Goal: Task Accomplishment & Management: Use online tool/utility

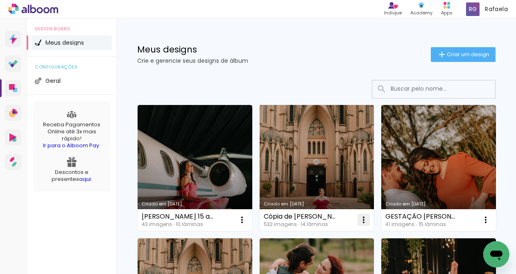
click at [367, 219] on iron-icon at bounding box center [364, 220] width 10 height 10
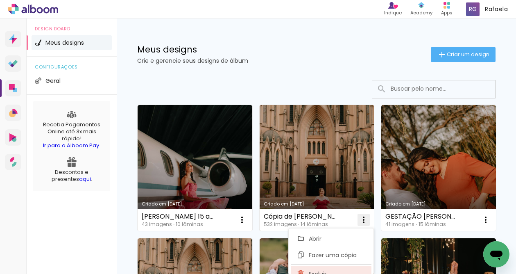
click at [348, 266] on paper-item "Excluir" at bounding box center [331, 273] width 81 height 16
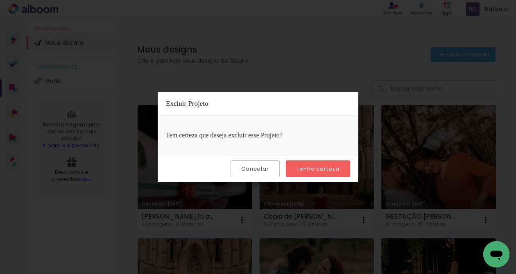
click at [0, 0] on slot "Tenho certeza" at bounding box center [0, 0] width 0 height 0
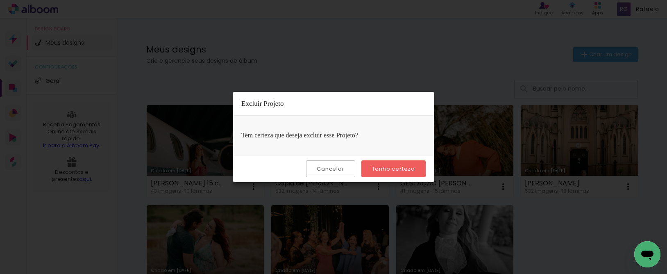
click at [0, 0] on slot "Tenho certeza" at bounding box center [0, 0] width 0 height 0
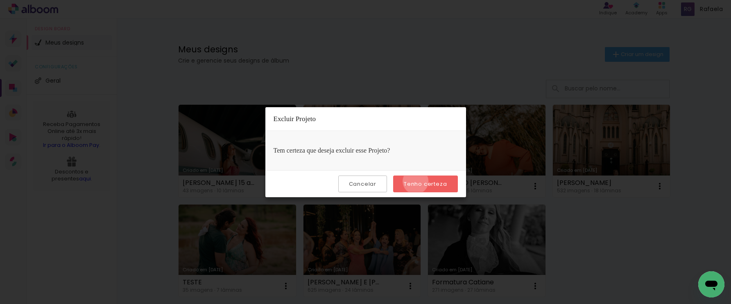
click at [0, 0] on slot "Tenho certeza" at bounding box center [0, 0] width 0 height 0
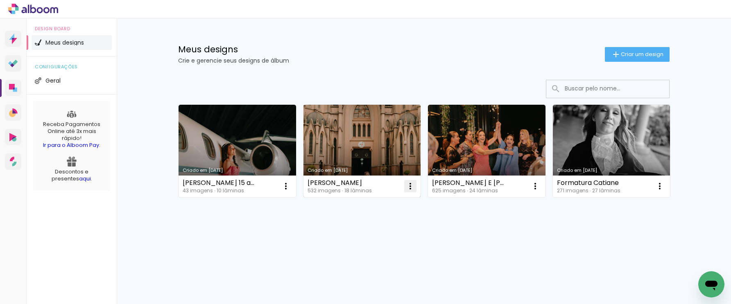
click at [411, 186] on iron-icon at bounding box center [410, 186] width 10 height 10
click at [373, 242] on paper-item "Excluir" at bounding box center [377, 240] width 81 height 16
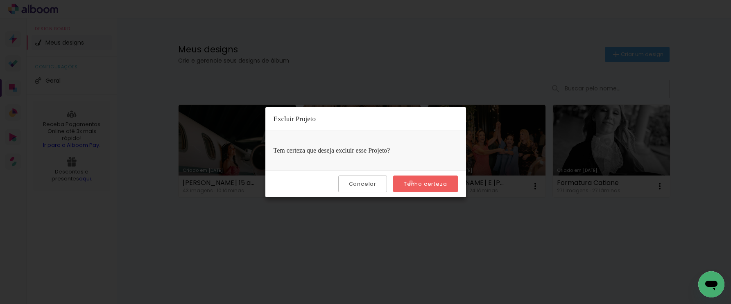
click at [0, 0] on slot "Tenho certeza" at bounding box center [0, 0] width 0 height 0
click at [398, 185] on paper-button "Tenho certeza" at bounding box center [425, 184] width 64 height 17
click at [377, 211] on iron-overlay-backdrop at bounding box center [365, 152] width 731 height 304
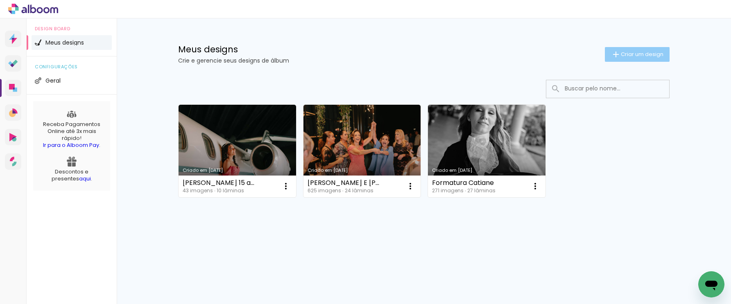
click at [643, 55] on span "Criar um design" at bounding box center [642, 54] width 43 height 5
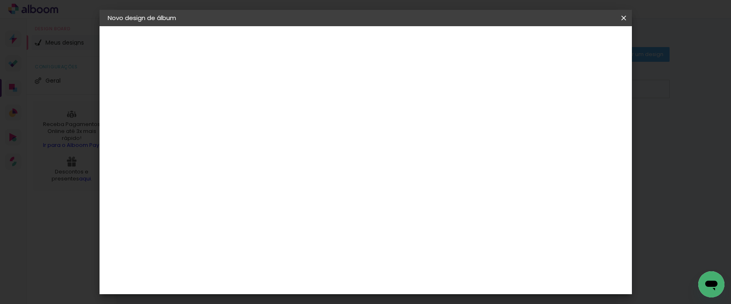
click at [242, 109] on input at bounding box center [242, 110] width 0 height 13
type input "A"
type input "G"
type input "Ana Paula e Jerônimo - Gestação"
click at [326, 48] on paper-button "Avançar" at bounding box center [305, 43] width 40 height 14
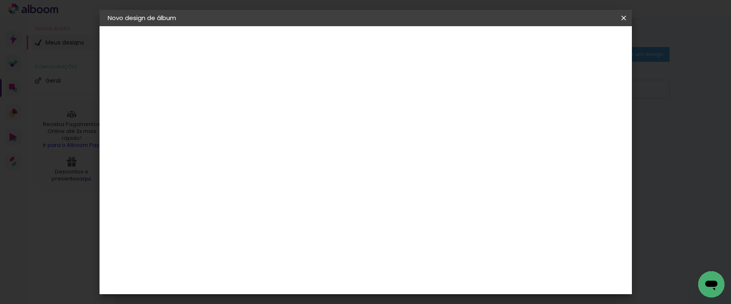
click at [289, 158] on input at bounding box center [262, 156] width 83 height 10
type input "sys"
type paper-input "sys"
click at [260, 185] on div "System ProLab" at bounding box center [248, 186] width 24 height 13
click at [260, 188] on div "System ProLab" at bounding box center [248, 186] width 24 height 13
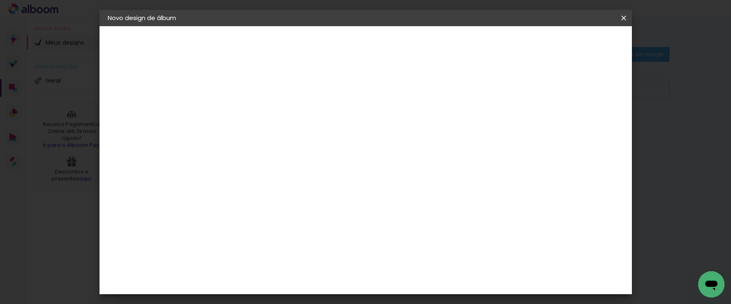
click at [0, 0] on slot "Avançar" at bounding box center [0, 0] width 0 height 0
click at [274, 136] on input "text" at bounding box center [258, 142] width 32 height 13
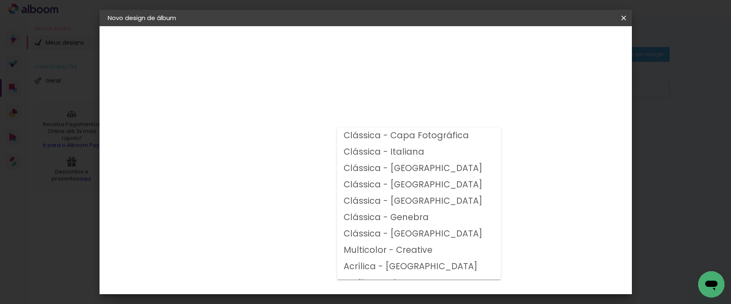
click at [0, 0] on slot "Clássica - Vicenza" at bounding box center [0, 0] width 0 height 0
type input "Clássica - Vicenza"
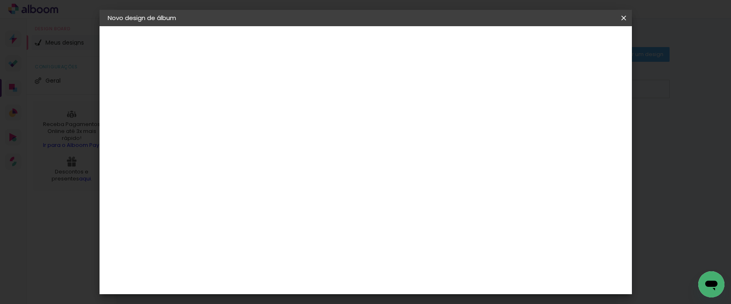
scroll to position [252, 0]
click at [297, 241] on span "20 × 20" at bounding box center [278, 252] width 38 height 22
click at [0, 0] on slot "Avançar" at bounding box center [0, 0] width 0 height 0
click at [430, 87] on div at bounding box center [426, 88] width 7 height 7
type paper-checkbox "on"
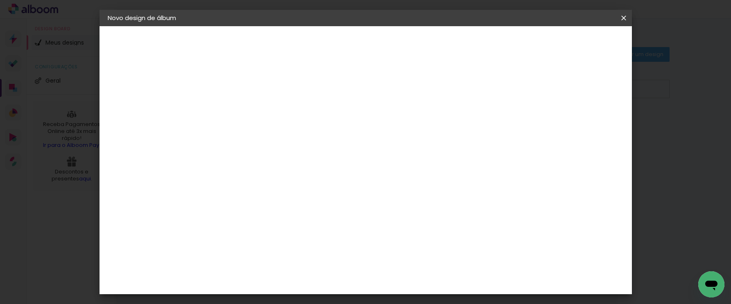
click at [484, 47] on paper-button "Iniciar design" at bounding box center [458, 43] width 54 height 14
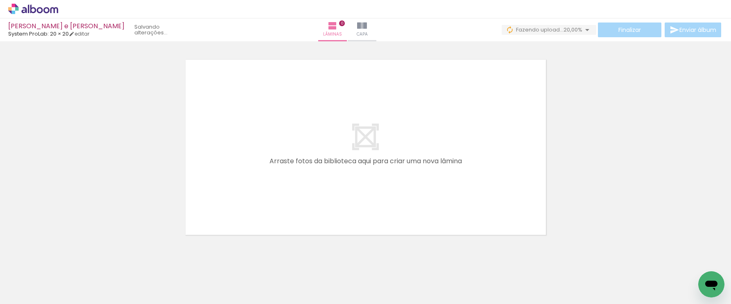
scroll to position [0, 1311]
click at [67, 279] on iron-horizontal-list at bounding box center [59, 278] width 16 height 51
click at [42, 280] on iron-icon at bounding box center [41, 279] width 7 height 7
click at [68, 263] on iron-icon at bounding box center [64, 260] width 9 height 9
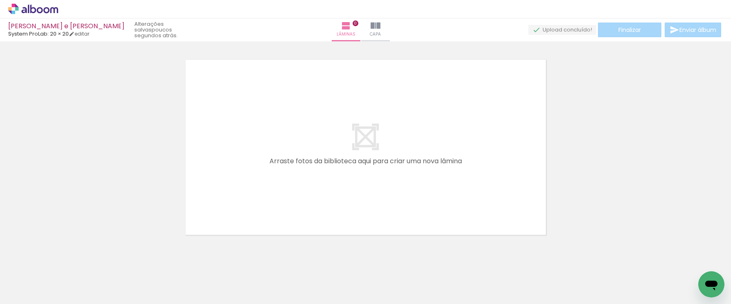
click at [68, 263] on iron-icon at bounding box center [64, 260] width 9 height 9
click at [67, 263] on iron-horizontal-list at bounding box center [59, 278] width 16 height 51
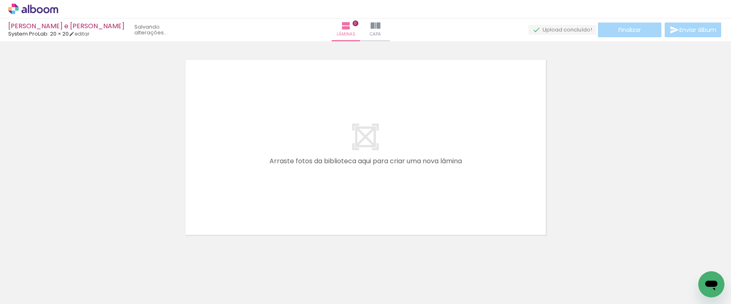
click at [67, 263] on iron-horizontal-list at bounding box center [59, 278] width 16 height 51
drag, startPoint x: 57, startPoint y: 278, endPoint x: 368, endPoint y: 274, distance: 310.8
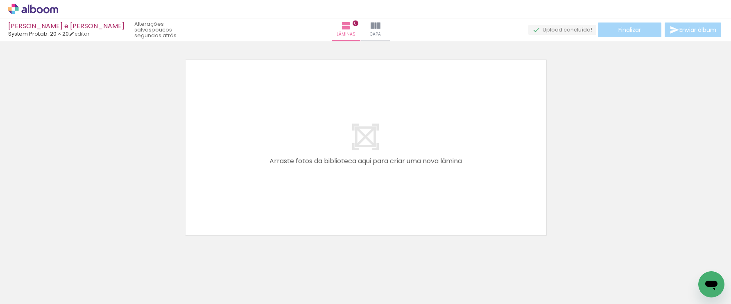
click at [67, 274] on iron-horizontal-list at bounding box center [59, 278] width 16 height 51
click at [67, 278] on iron-horizontal-list at bounding box center [59, 278] width 16 height 51
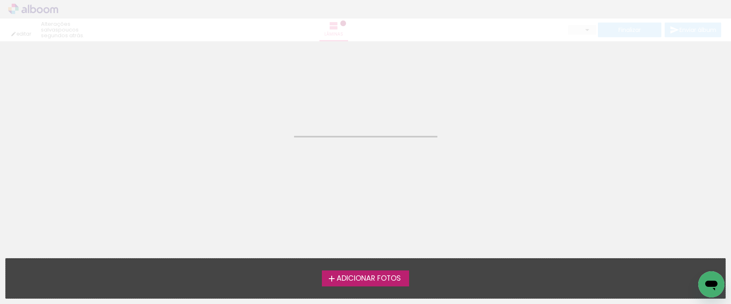
click at [379, 278] on span "Adicionar Fotos" at bounding box center [369, 278] width 64 height 7
click at [0, 0] on input "file" at bounding box center [0, 0] width 0 height 0
